Goal: Information Seeking & Learning: Learn about a topic

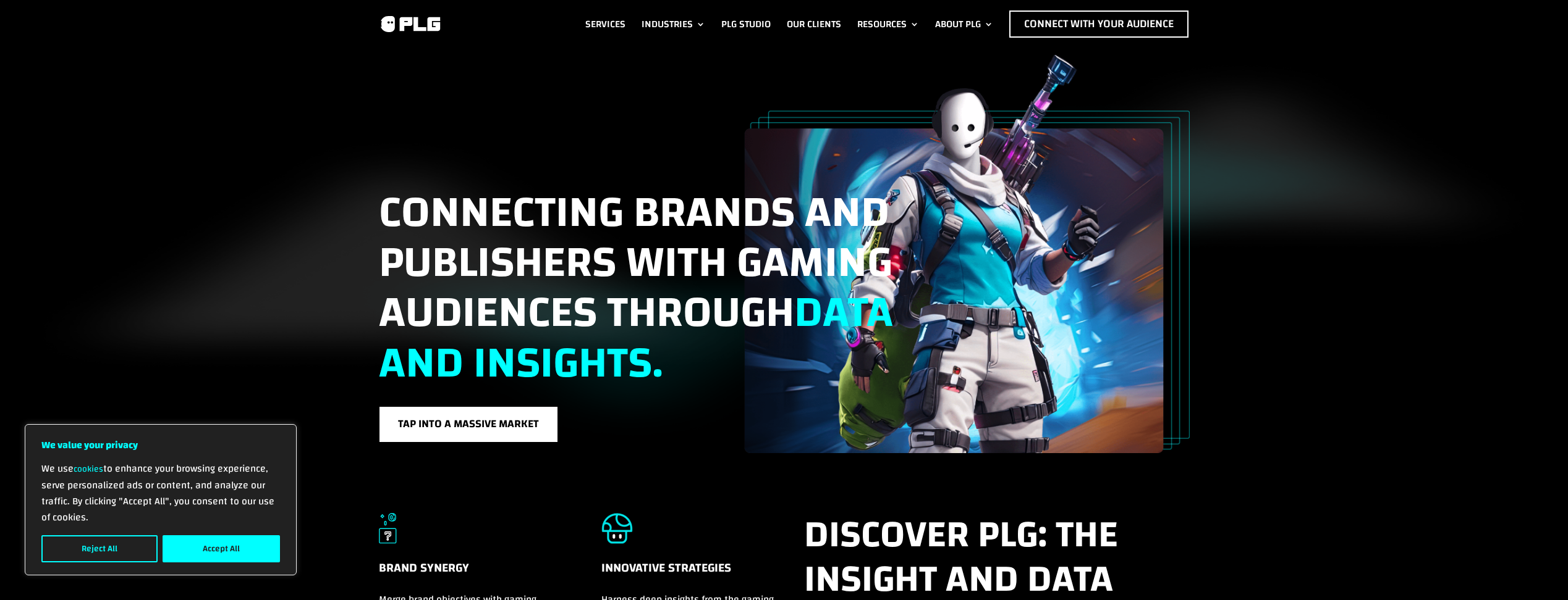
click at [973, 18] on link "About PLG" at bounding box center [963, 24] width 58 height 27
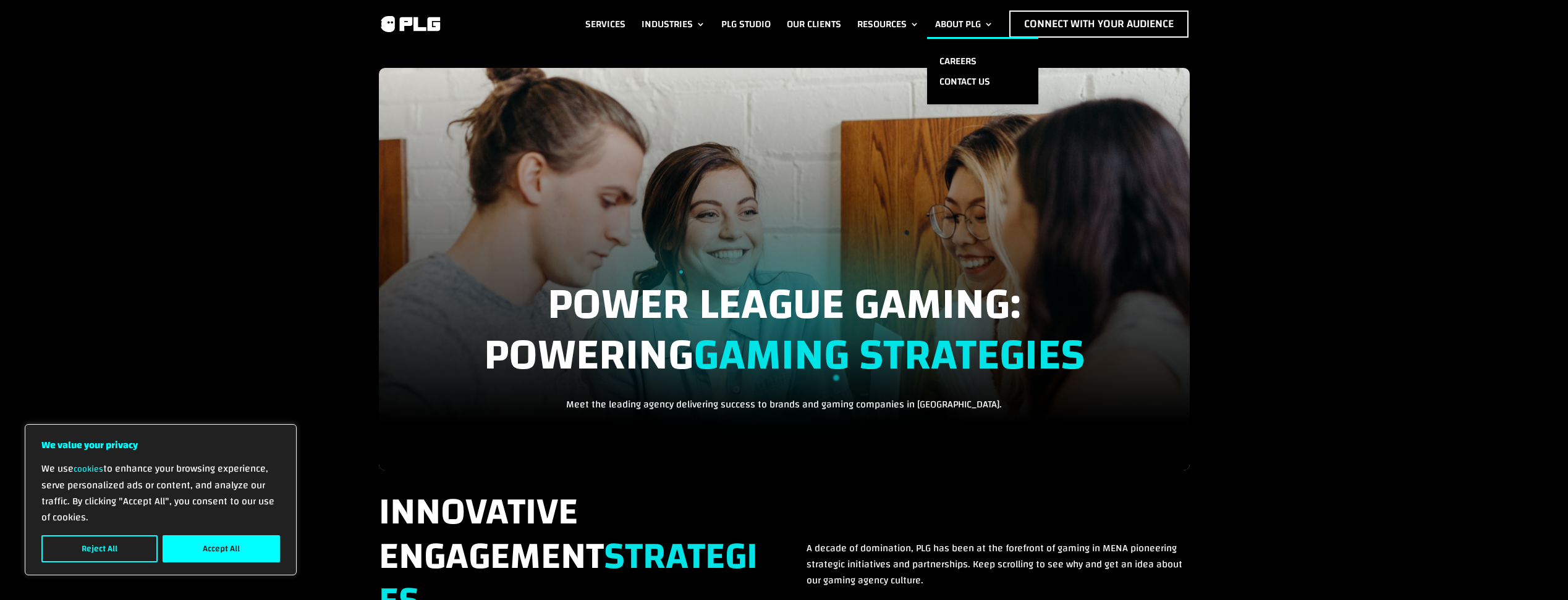
click at [976, 15] on link "About PLG" at bounding box center [963, 24] width 58 height 27
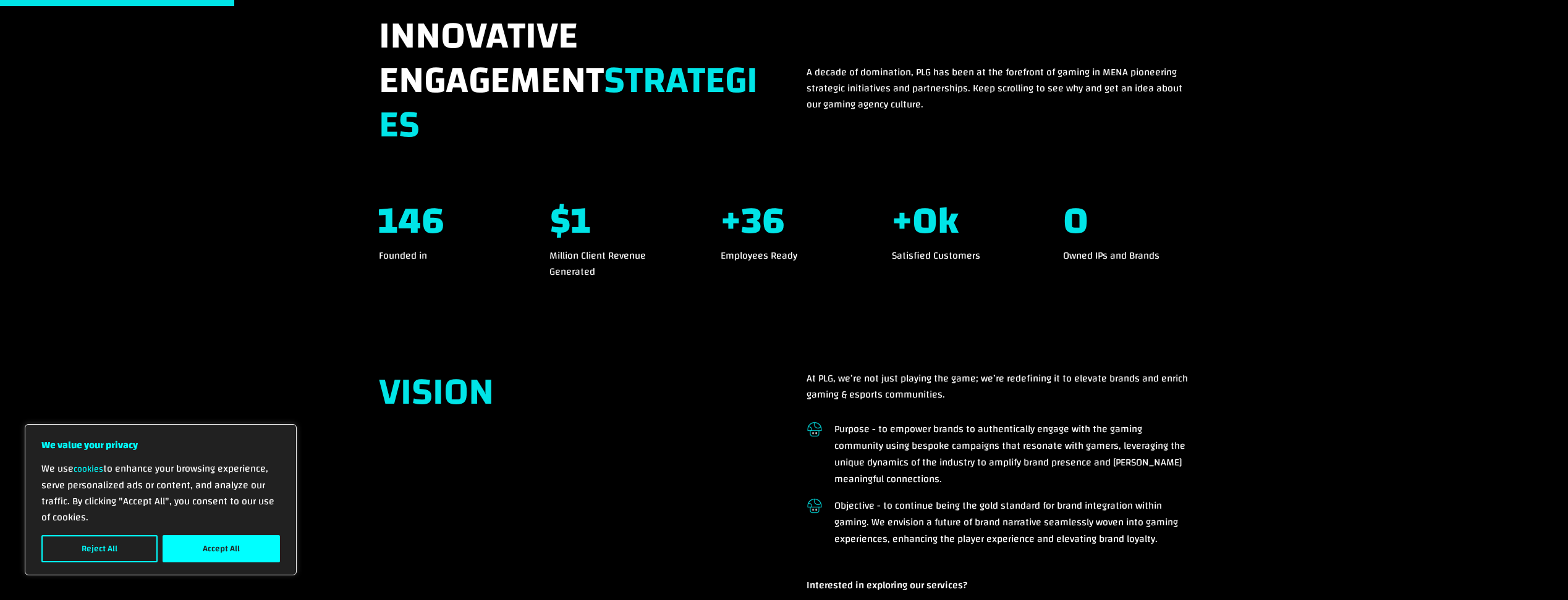
scroll to position [494, 0]
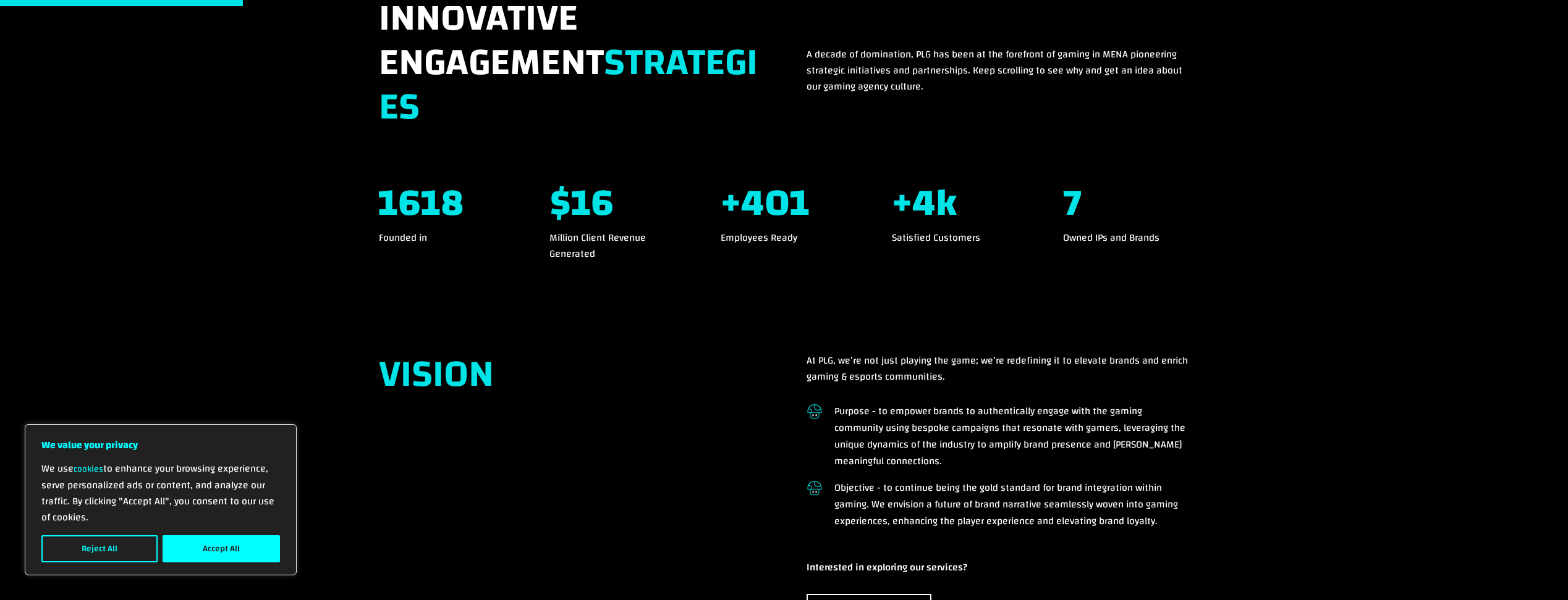
click at [134, 546] on button "Reject All" at bounding box center [99, 549] width 116 height 27
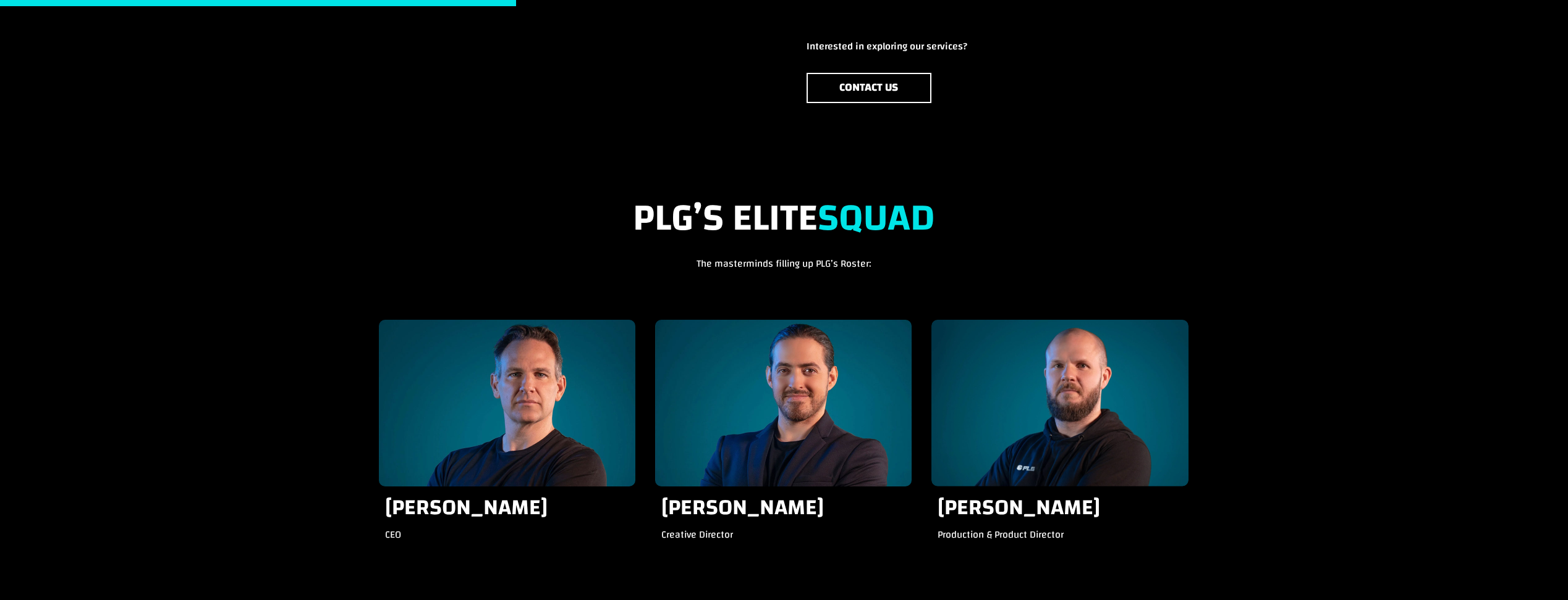
scroll to position [1050, 0]
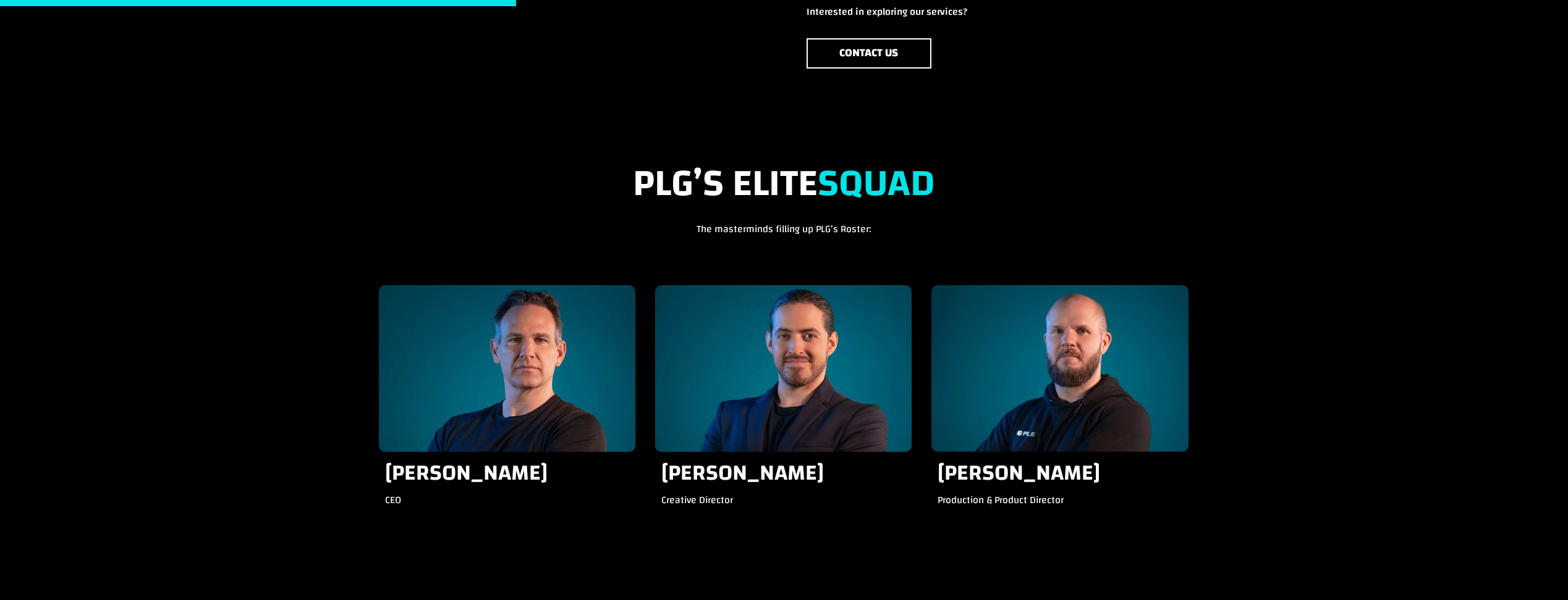
click at [464, 473] on h3 "[PERSON_NAME]" at bounding box center [506, 477] width 244 height 31
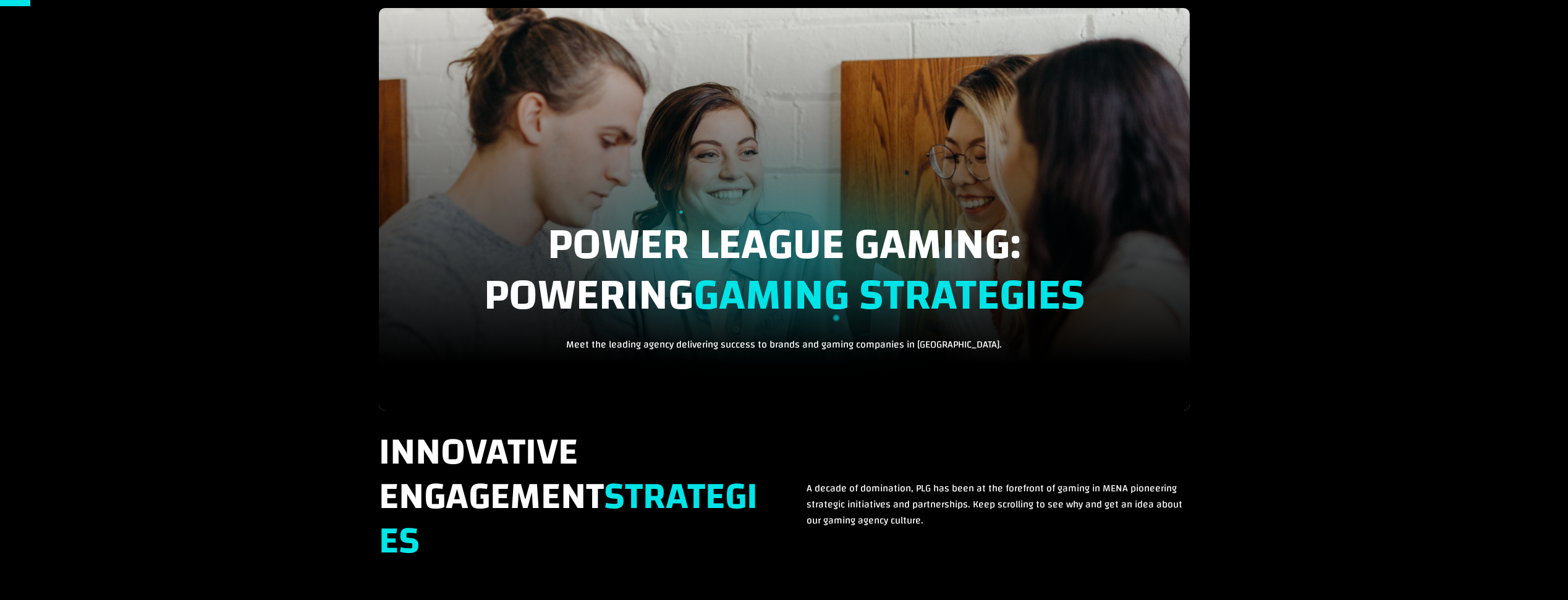
scroll to position [0, 0]
